Goal: Task Accomplishment & Management: Complete application form

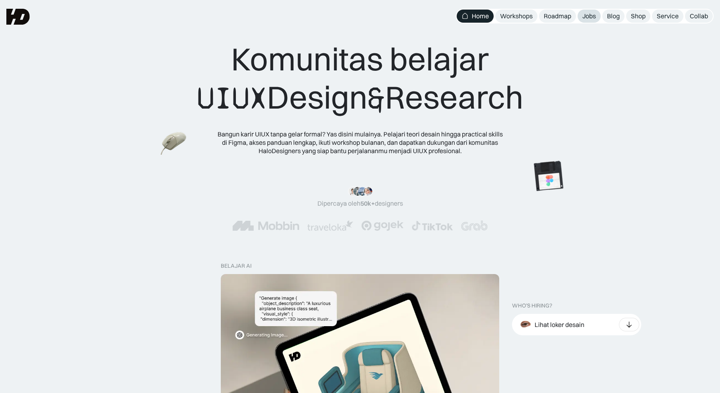
drag, startPoint x: 0, startPoint y: 0, endPoint x: 584, endPoint y: 13, distance: 584.1
click at [584, 13] on div "Jobs" at bounding box center [590, 16] width 14 height 8
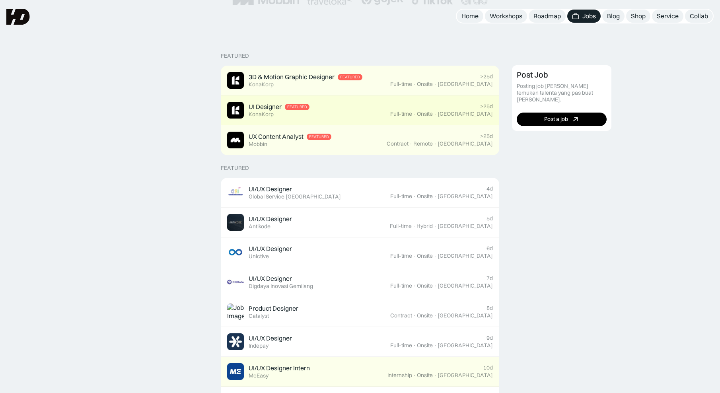
scroll to position [135, 0]
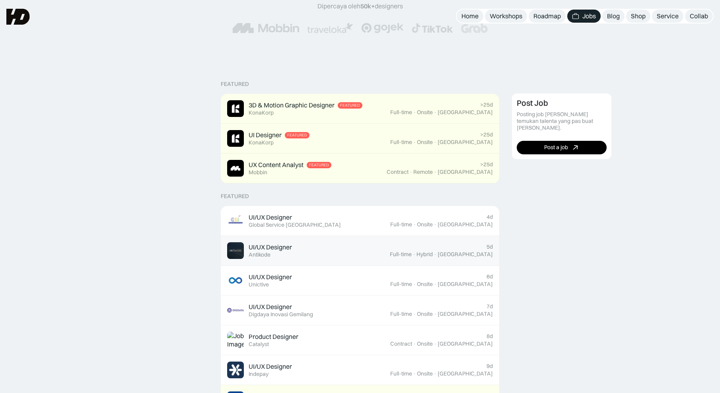
click at [255, 248] on div "UI/UX Designer" at bounding box center [270, 247] width 43 height 8
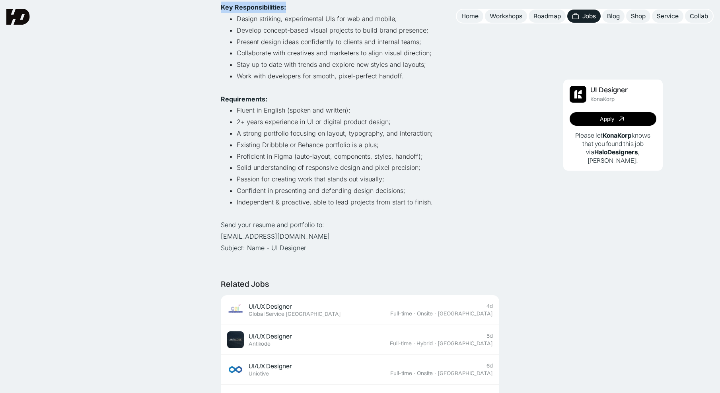
scroll to position [178, 0]
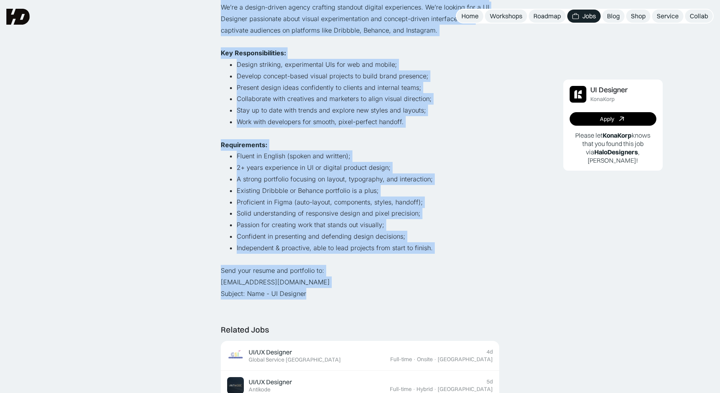
drag, startPoint x: 211, startPoint y: 72, endPoint x: 377, endPoint y: 293, distance: 276.9
click at [377, 293] on div "Lihat semua job UI Designer KonaKorp Full-time · Onsite · [GEOGRAPHIC_DATA] · >…" at bounding box center [360, 364] width 720 height 1085
copy div "LO Ipsumdol SitaMetc Adip-elit · Seddoe · Tempori · >49u Labor Et dol mag aliqu…"
click at [214, 290] on div "Lihat semua job UI Designer KonaKorp Full-time · Onsite · Jakarta · >25d Apply …" at bounding box center [360, 364] width 720 height 1085
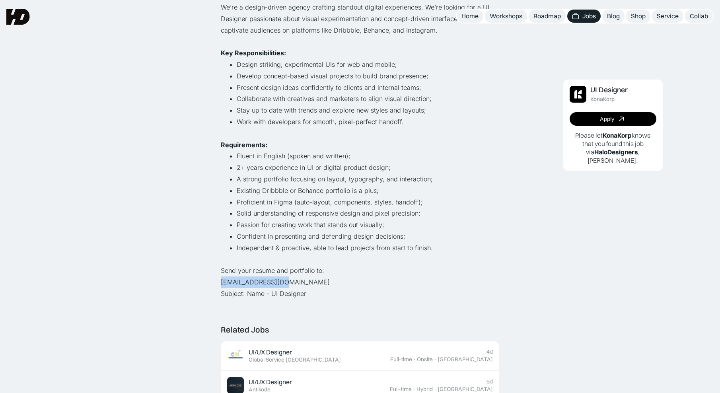
drag, startPoint x: 219, startPoint y: 285, endPoint x: 300, endPoint y: 284, distance: 80.4
click at [300, 284] on div "Lihat semua job UI Designer KonaKorp Full-time · Onsite · Jakarta · >25d Apply …" at bounding box center [360, 364] width 720 height 1085
copy p "hiring@konakorp.co"
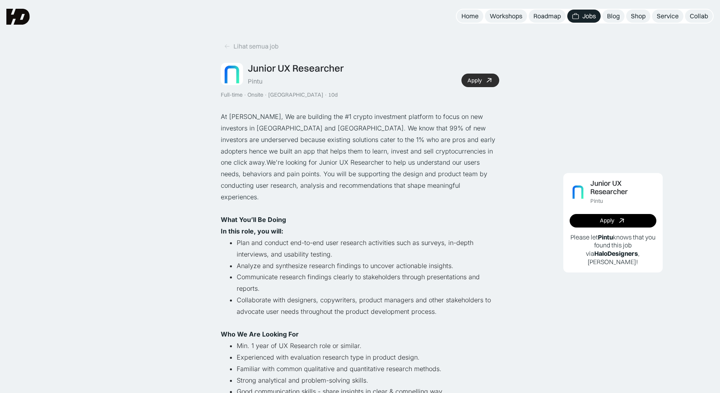
click at [474, 82] on div "Apply" at bounding box center [475, 80] width 14 height 7
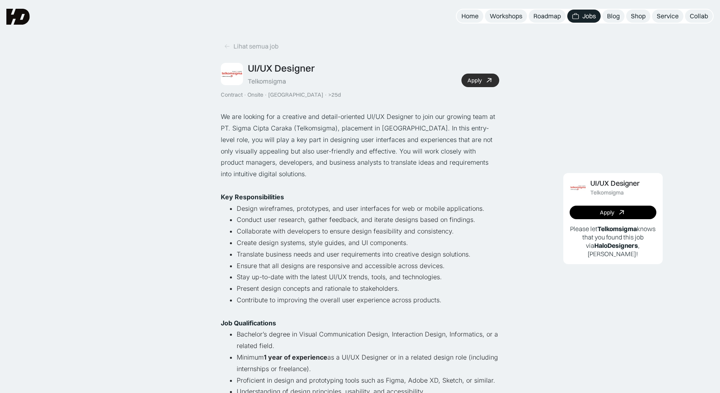
click at [480, 81] on div "Apply" at bounding box center [475, 80] width 14 height 7
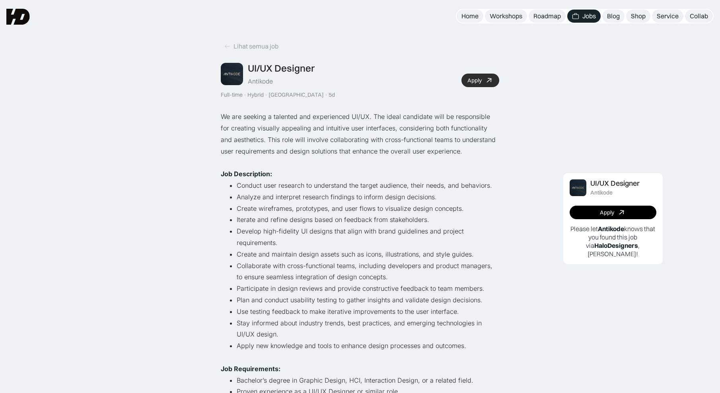
click at [488, 76] on link "Apply" at bounding box center [481, 81] width 38 height 14
